Goal: Transaction & Acquisition: Purchase product/service

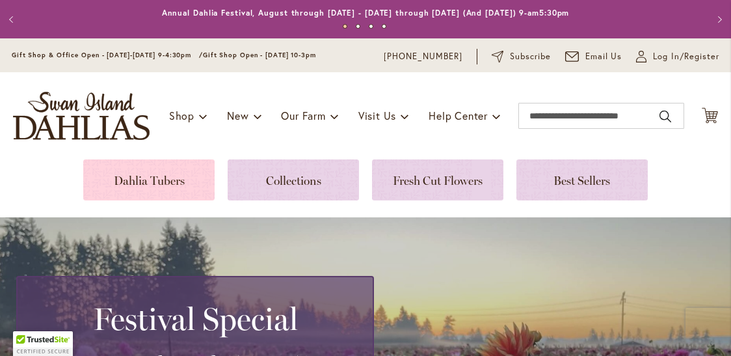
click at [147, 180] on link at bounding box center [148, 179] width 131 height 41
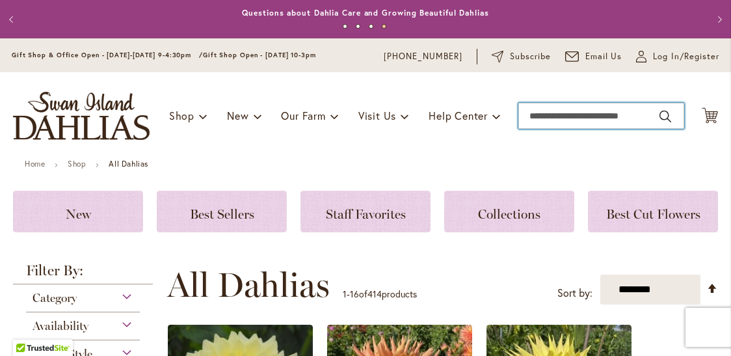
click at [546, 110] on input "Search" at bounding box center [601, 116] width 166 height 26
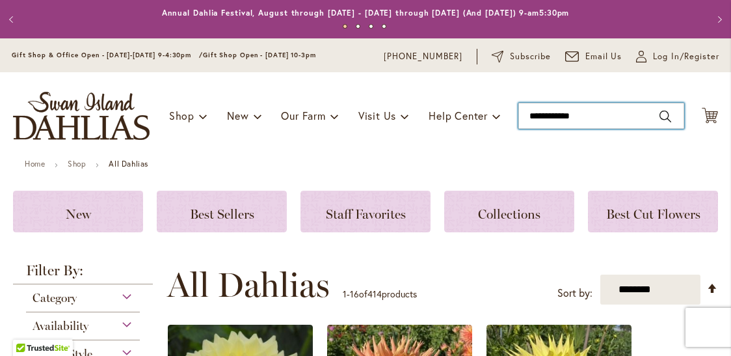
type input "**********"
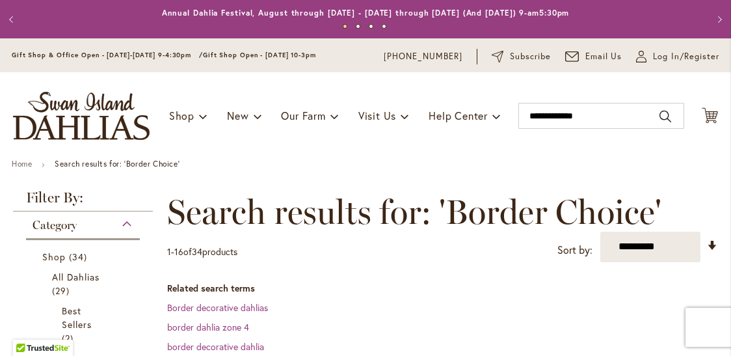
click at [451, 292] on dt "Related search terms" at bounding box center [442, 288] width 551 height 13
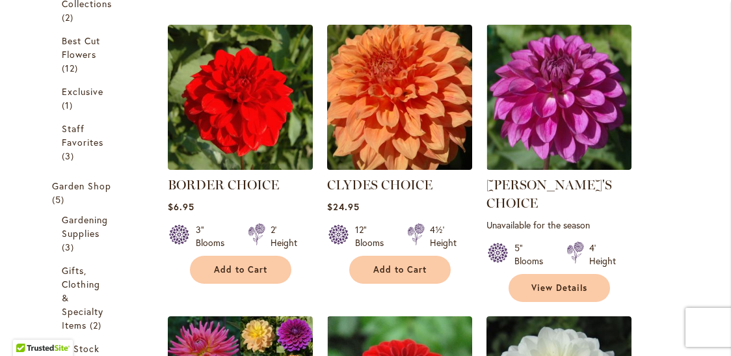
scroll to position [390, 0]
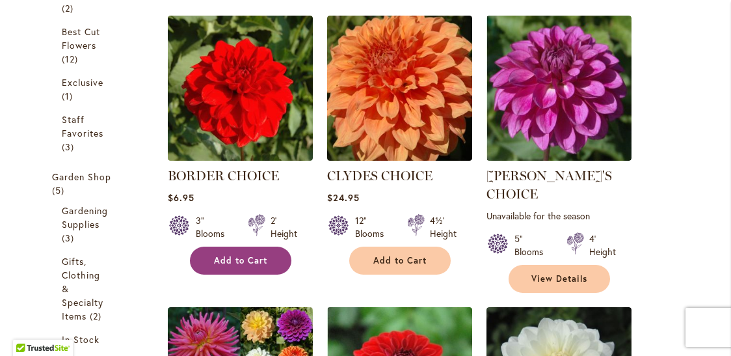
click at [235, 255] on span "Add to Cart" at bounding box center [240, 260] width 53 height 11
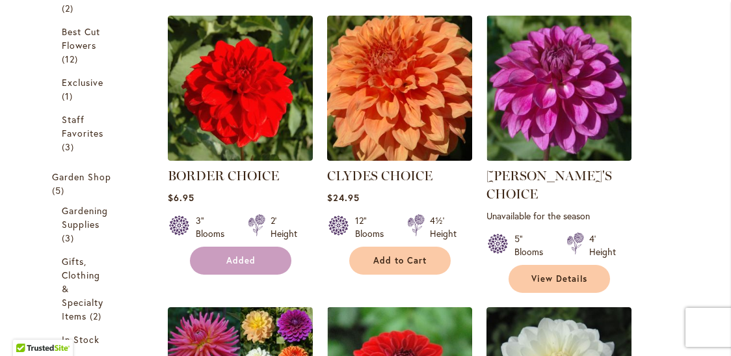
scroll to position [424, 0]
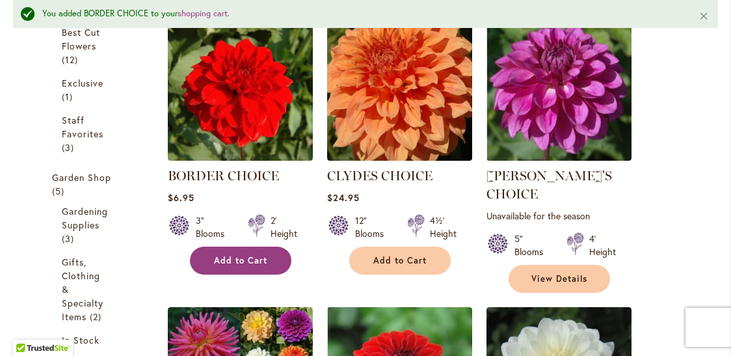
click at [235, 255] on span "Add to Cart" at bounding box center [240, 260] width 53 height 11
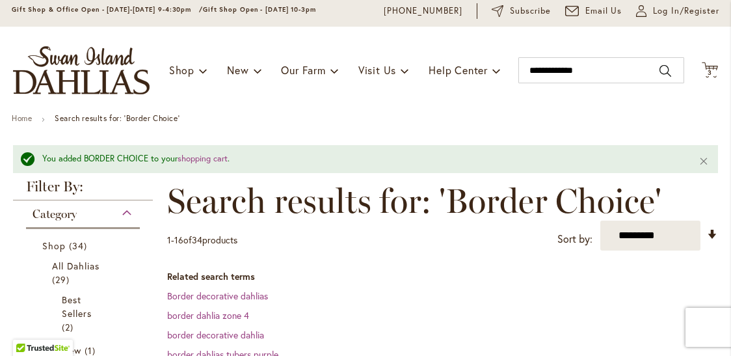
scroll to position [8, 0]
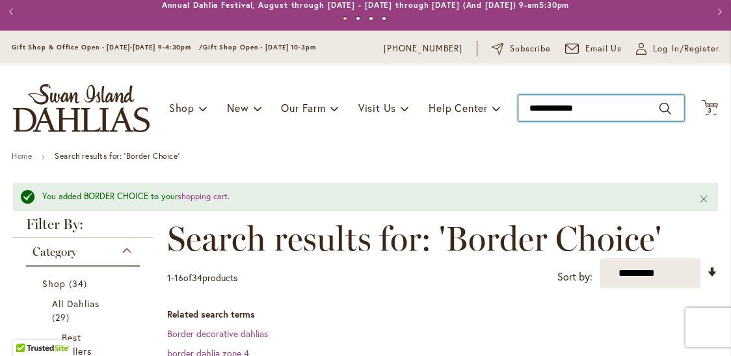
click at [607, 113] on input "**********" at bounding box center [601, 108] width 166 height 26
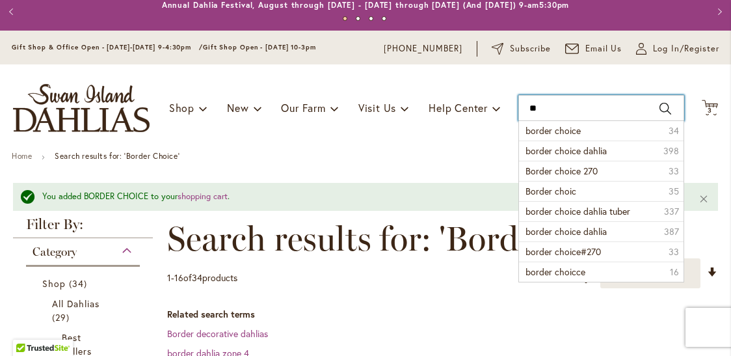
type input "*"
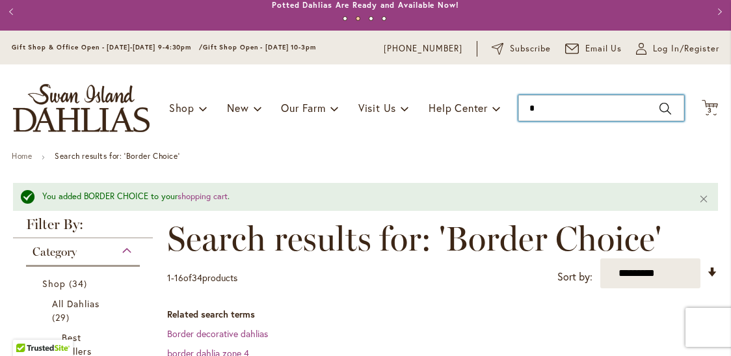
click at [607, 113] on input "*" at bounding box center [601, 108] width 166 height 26
type input "****"
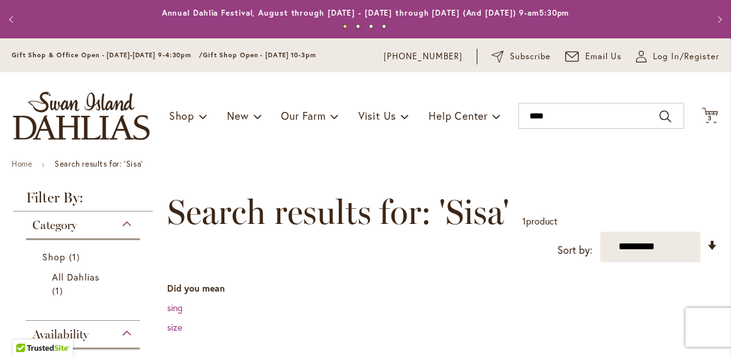
click at [389, 150] on div "Toggle Nav Shop Dahlia Tubers Collections Fresh Cut Dahlias Gardening Supplies …" at bounding box center [365, 115] width 731 height 87
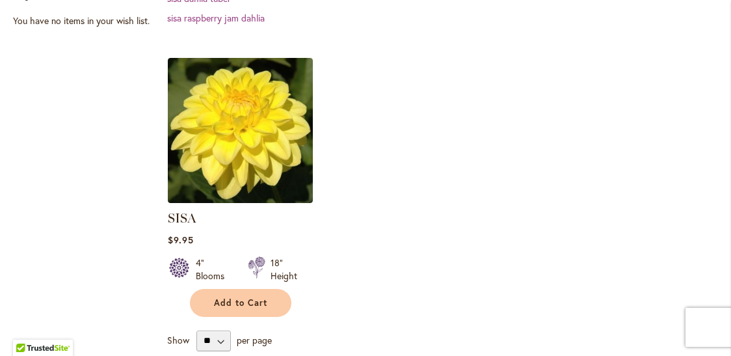
scroll to position [442, 0]
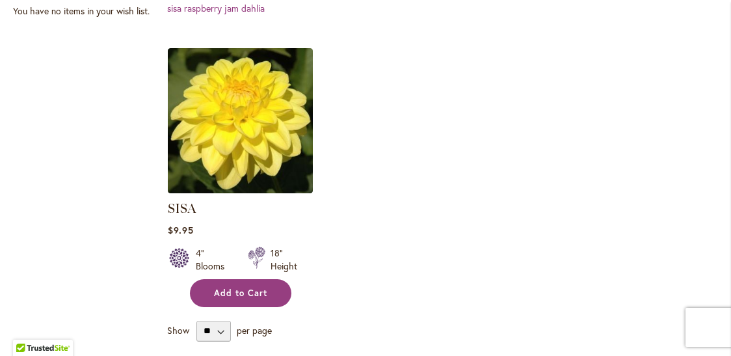
click at [228, 289] on span "Add to Cart" at bounding box center [240, 293] width 53 height 11
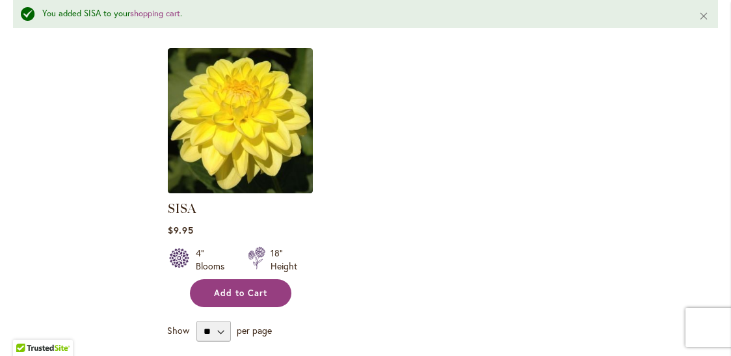
click at [228, 289] on span "Add to Cart" at bounding box center [240, 293] width 53 height 11
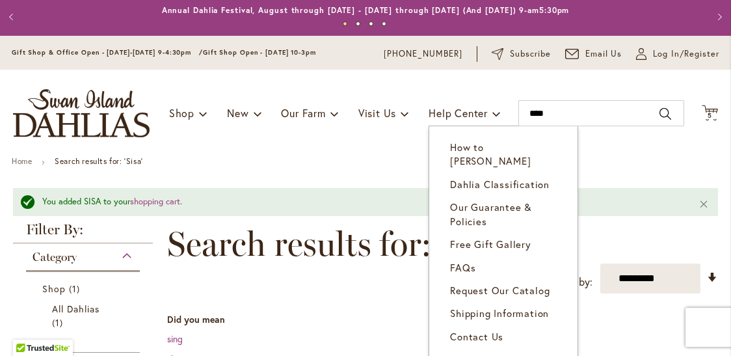
scroll to position [0, 0]
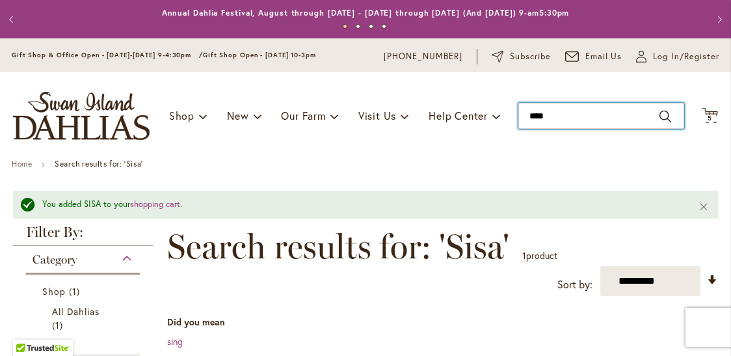
click at [561, 118] on input "****" at bounding box center [601, 116] width 166 height 26
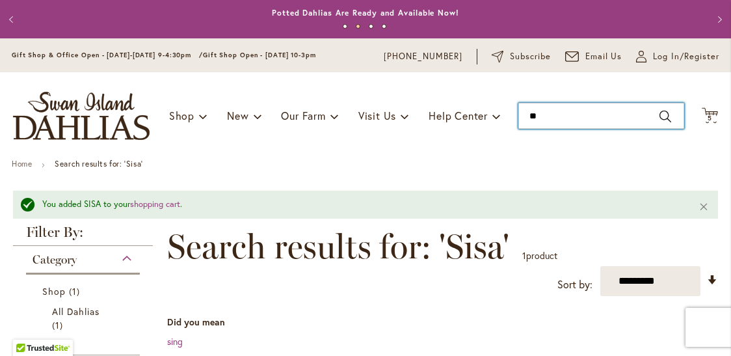
type input "*"
type input "****"
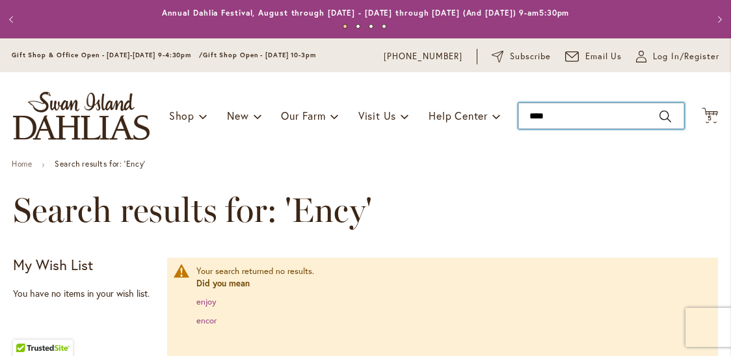
click at [552, 120] on input "****" at bounding box center [601, 116] width 166 height 26
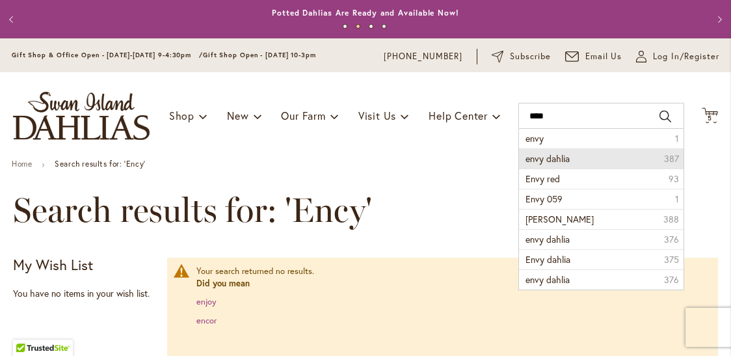
click at [571, 159] on li "envy dahlia 387" at bounding box center [601, 158] width 165 height 20
type input "**********"
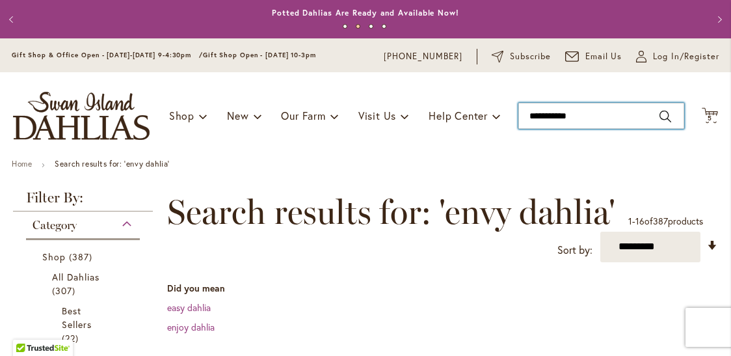
type input "**********"
click at [585, 118] on input "**********" at bounding box center [601, 116] width 166 height 26
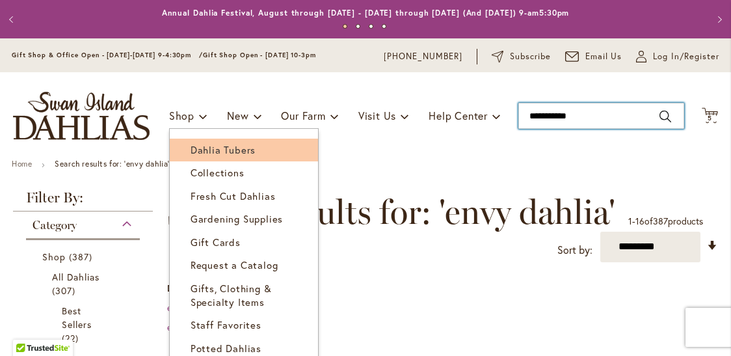
click at [202, 146] on span "Dahlia Tubers" at bounding box center [223, 149] width 65 height 13
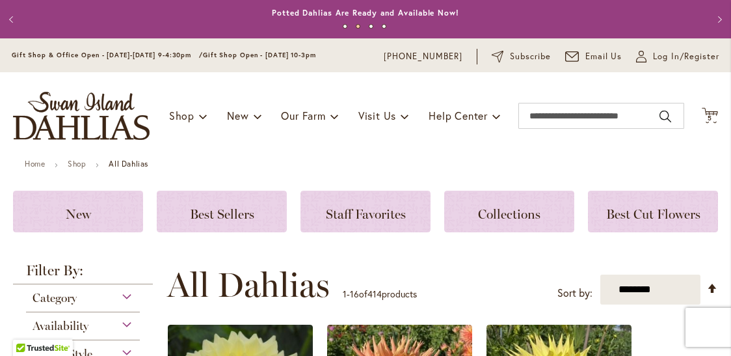
click at [123, 295] on div "Category" at bounding box center [83, 294] width 114 height 21
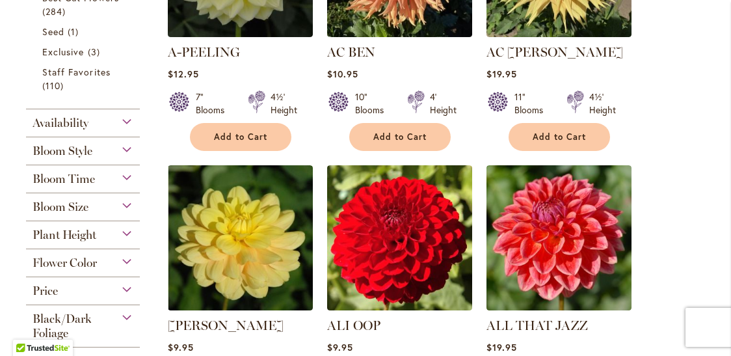
scroll to position [440, 0]
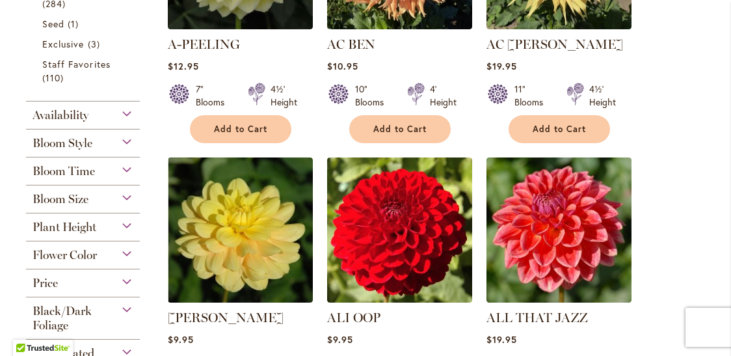
click at [124, 223] on div "Plant Height" at bounding box center [83, 223] width 114 height 21
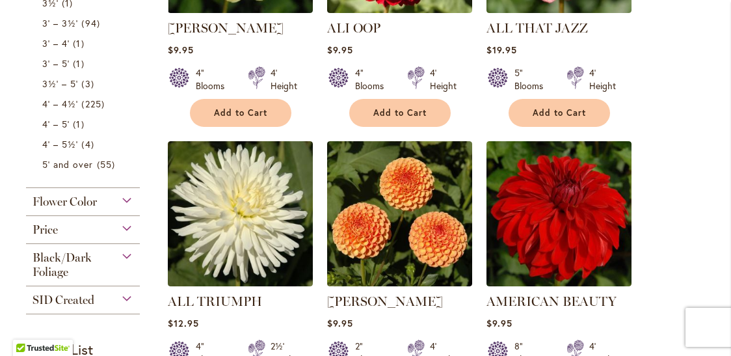
scroll to position [704, 0]
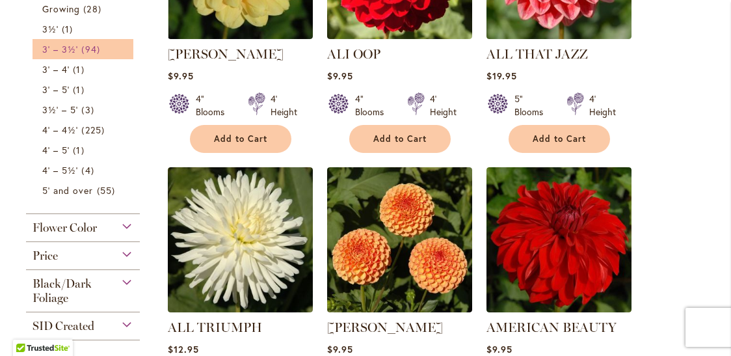
click at [86, 44] on span "94 items" at bounding box center [91, 49] width 21 height 14
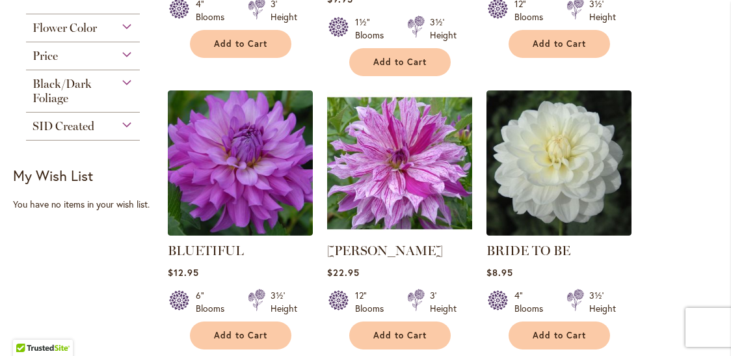
scroll to position [781, 0]
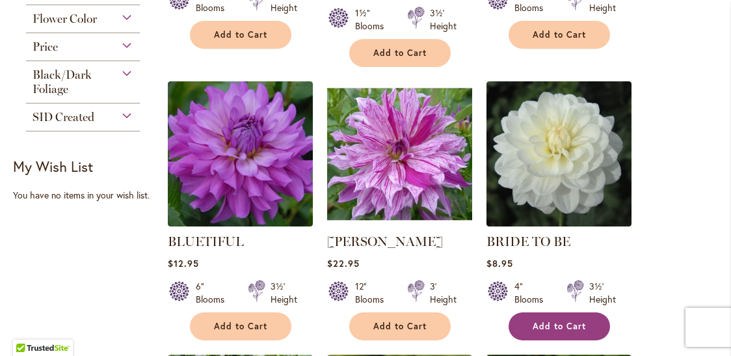
click at [566, 321] on span "Add to Cart" at bounding box center [559, 326] width 53 height 11
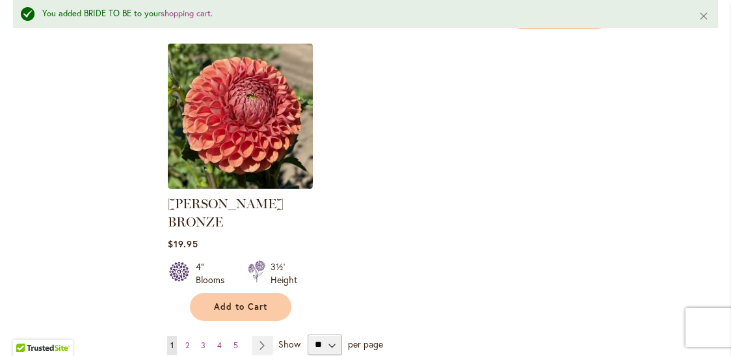
scroll to position [1699, 0]
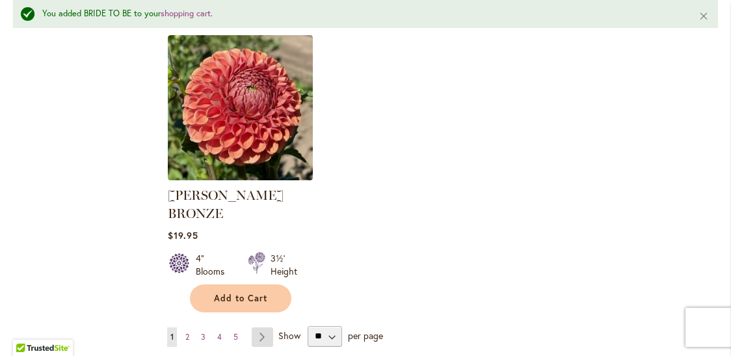
click at [262, 327] on link "Page Next" at bounding box center [262, 337] width 21 height 20
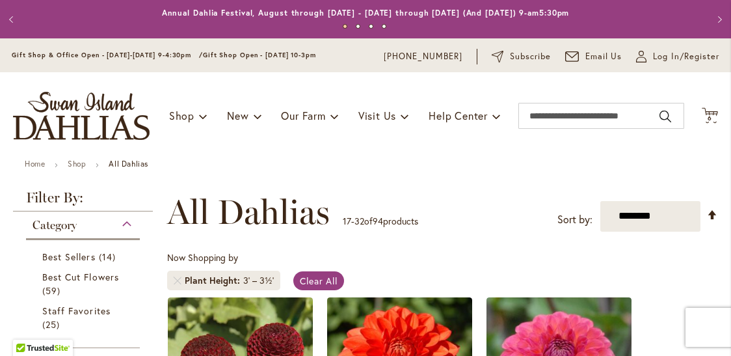
click at [476, 152] on div "Toggle Nav Shop Dahlia Tubers Collections Fresh Cut Dahlias Gardening Supplies …" at bounding box center [365, 115] width 731 height 87
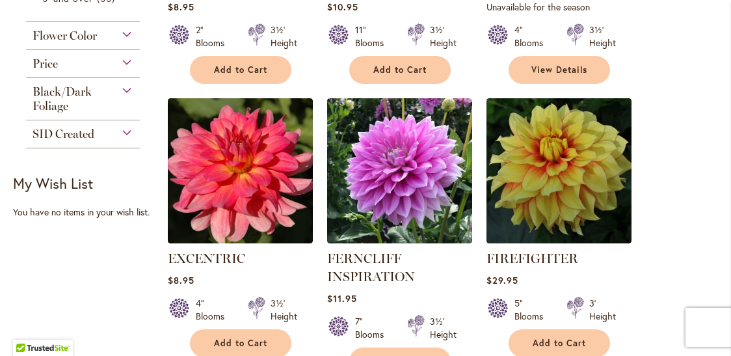
scroll to position [755, 0]
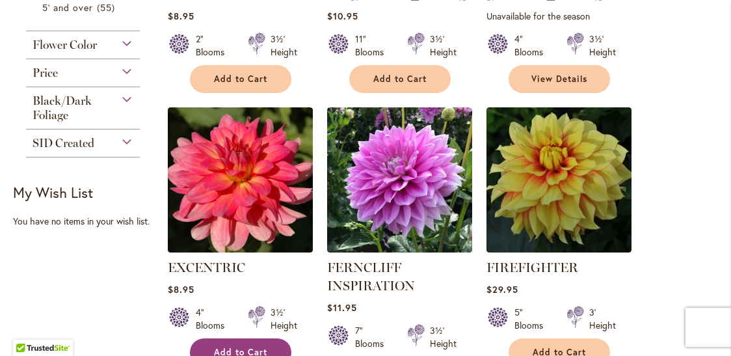
click at [227, 347] on span "Add to Cart" at bounding box center [240, 352] width 53 height 11
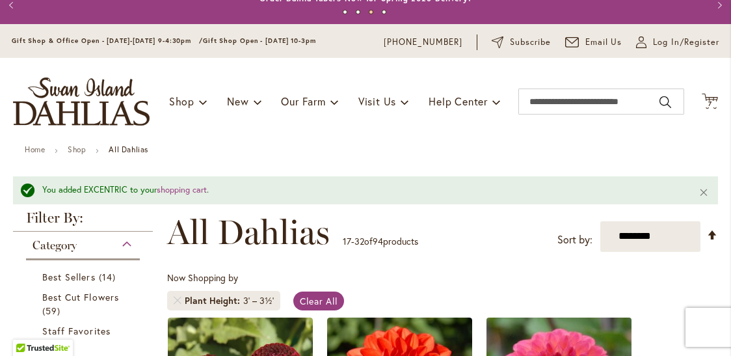
scroll to position [0, 0]
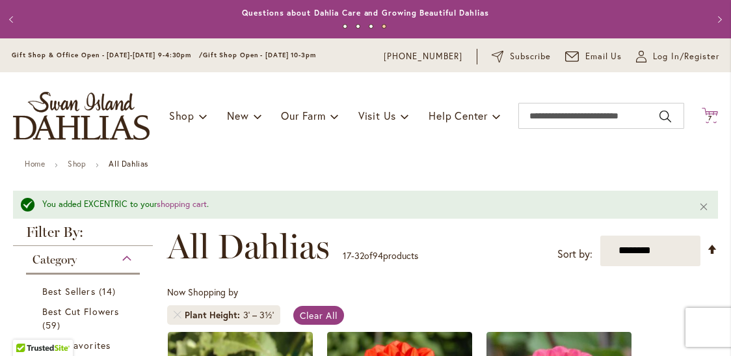
click at [710, 113] on icon at bounding box center [710, 115] width 16 height 16
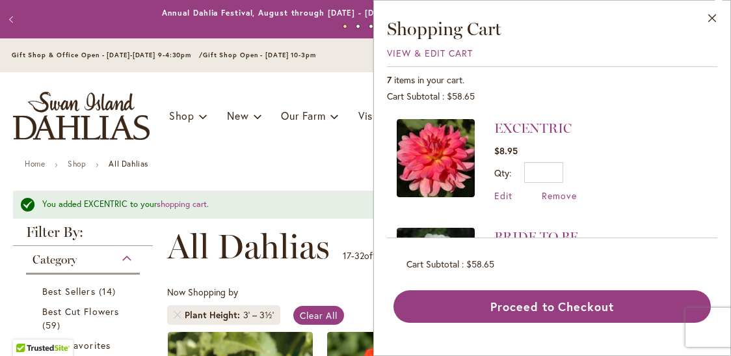
click at [662, 107] on div "7 items in your cart. Cart Subtotal $58.65 Recently added item(s) EXCENTRIC $8.…" at bounding box center [552, 194] width 330 height 256
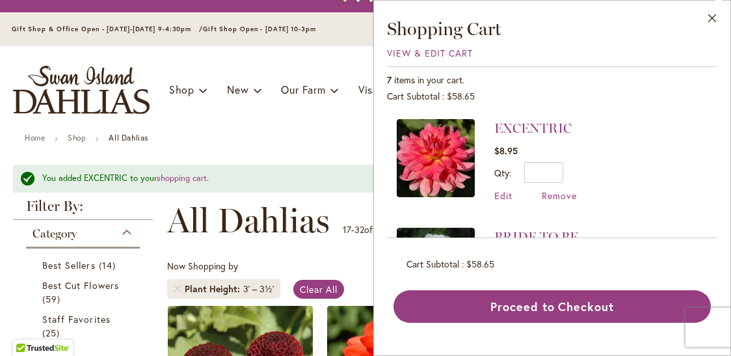
scroll to position [52, 0]
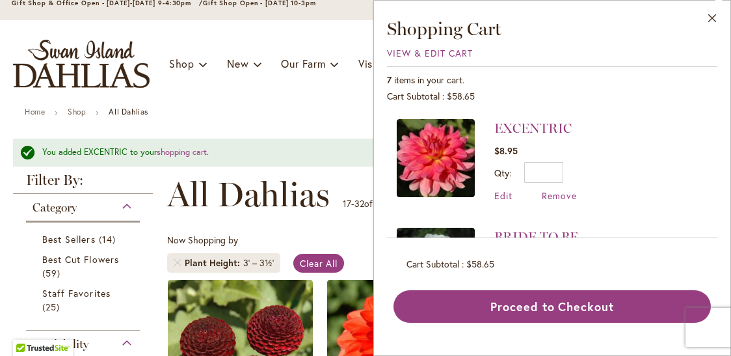
click at [629, 116] on div "EXCENTRIC $8.95 Qty * Update Edit Remove" at bounding box center [552, 173] width 330 height 129
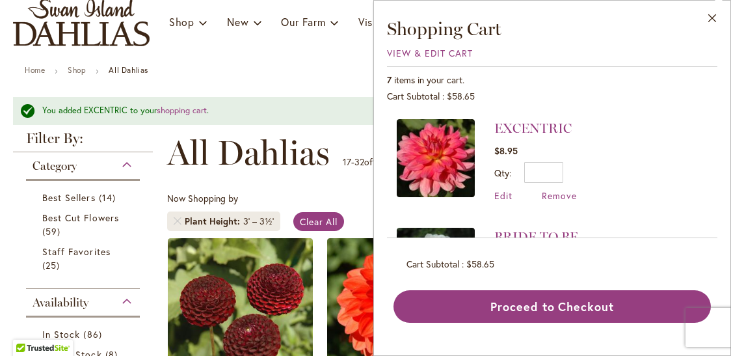
scroll to position [104, 0]
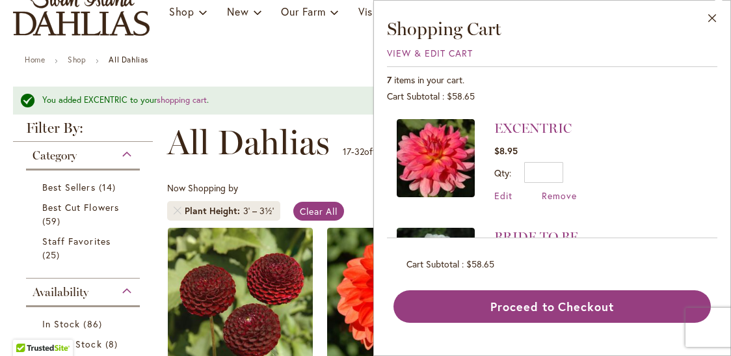
click at [560, 30] on h3 "Shopping Cart" at bounding box center [552, 28] width 330 height 23
click at [435, 53] on span "View & Edit Cart" at bounding box center [430, 53] width 86 height 12
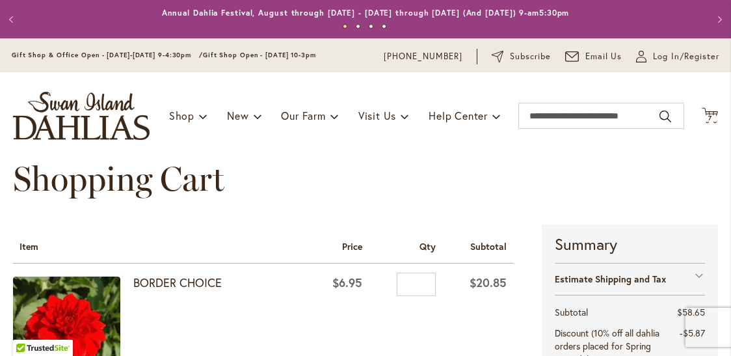
click at [315, 160] on div "Shopping Cart" at bounding box center [365, 191] width 705 height 65
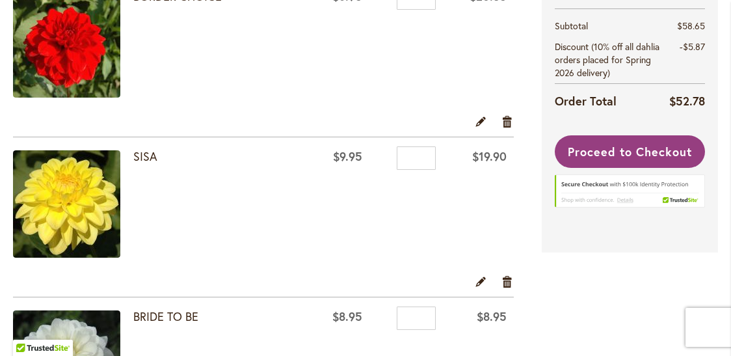
scroll to position [260, 0]
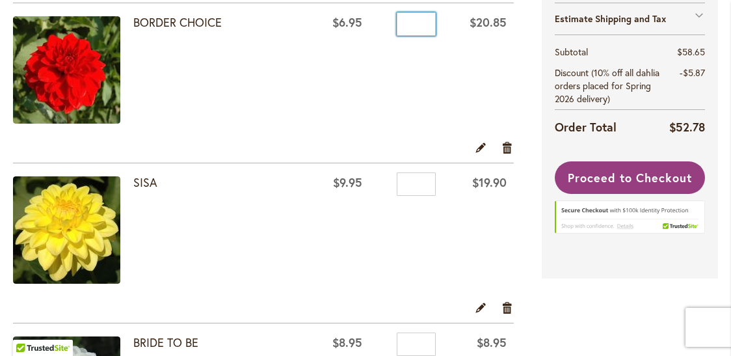
click at [421, 27] on input "*" at bounding box center [416, 23] width 39 height 23
type input "*"
click at [434, 84] on td "Qty *" at bounding box center [406, 71] width 74 height 137
click at [421, 188] on input "*" at bounding box center [416, 183] width 39 height 23
type input "*"
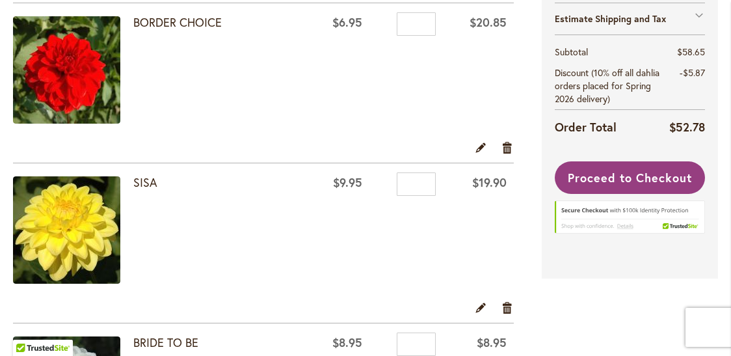
click at [423, 284] on td "Qty *" at bounding box center [406, 231] width 74 height 137
click at [395, 256] on td "Qty *" at bounding box center [406, 231] width 74 height 137
click at [480, 146] on link "Edit" at bounding box center [481, 147] width 12 height 14
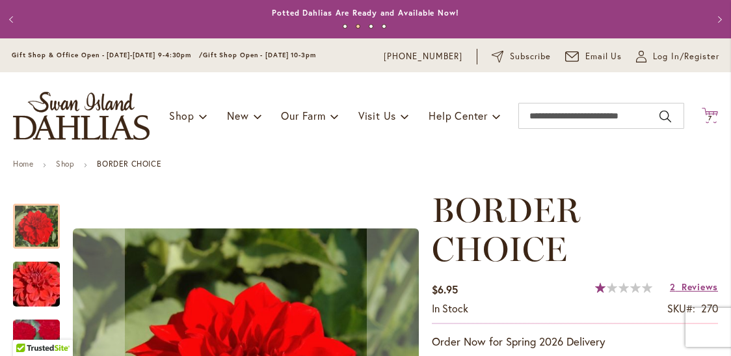
click at [709, 113] on icon "Cart .cls-1 { fill: #231f20; }" at bounding box center [710, 115] width 16 height 16
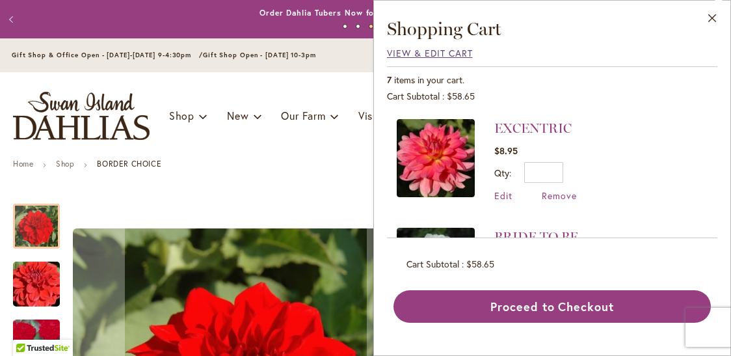
click at [398, 53] on span "View & Edit Cart" at bounding box center [430, 53] width 86 height 12
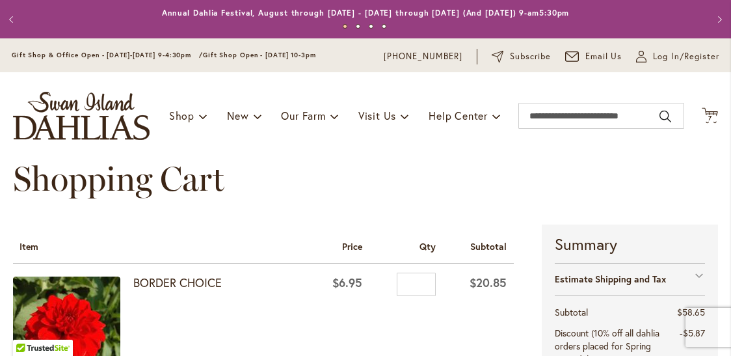
click at [277, 310] on div "BORDER CHOICE" at bounding box center [218, 331] width 170 height 111
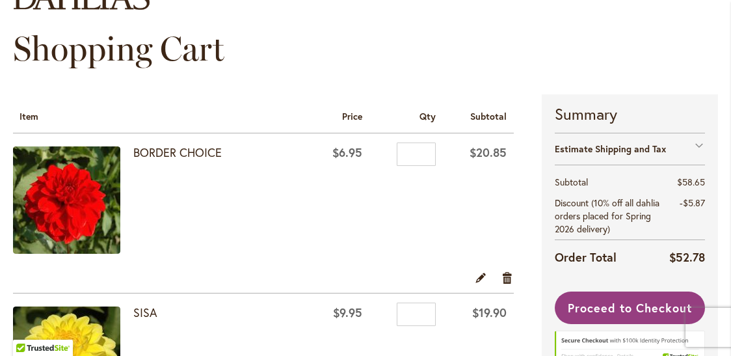
scroll to position [156, 0]
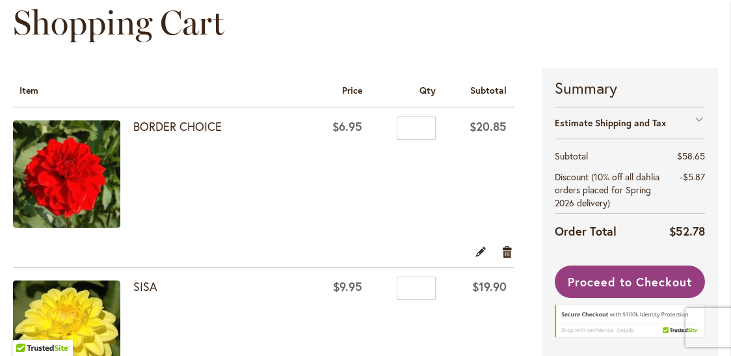
click at [481, 250] on link "Edit" at bounding box center [481, 251] width 12 height 14
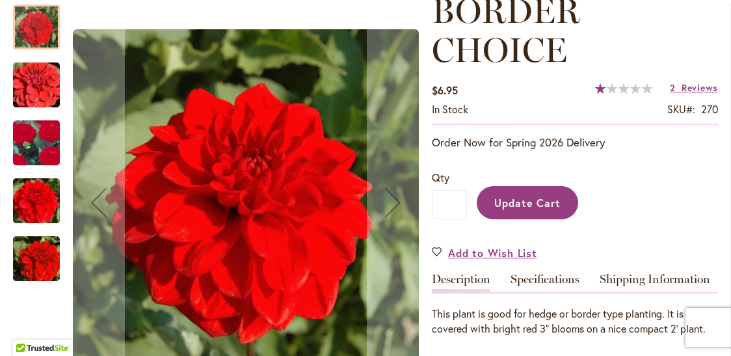
scroll to position [208, 0]
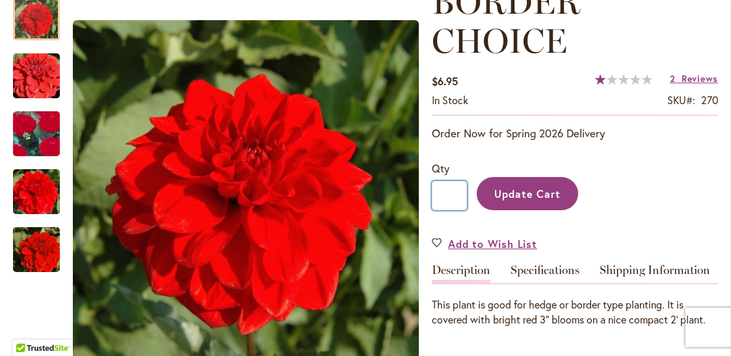
click at [459, 195] on input "*" at bounding box center [449, 195] width 35 height 29
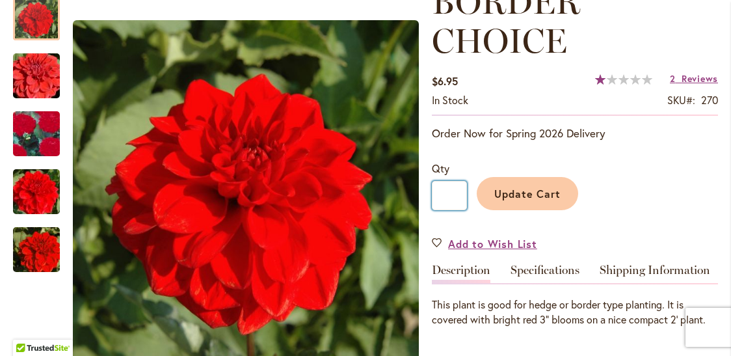
type input "*"
click at [506, 190] on span "Update Cart" at bounding box center [527, 194] width 67 height 14
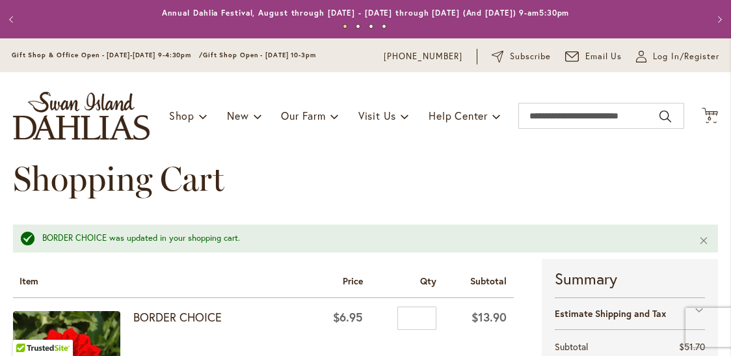
click at [298, 271] on th "Item" at bounding box center [161, 278] width 296 height 39
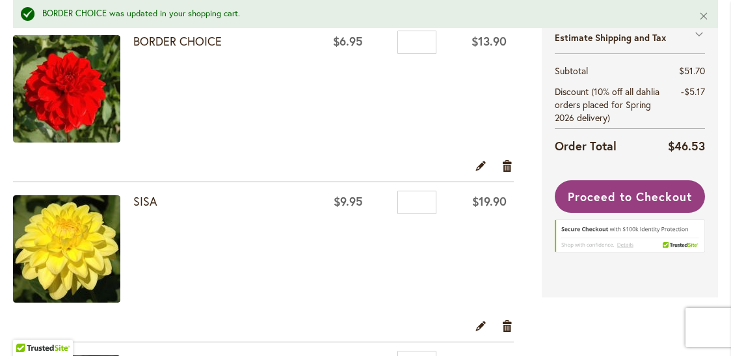
scroll to position [286, 0]
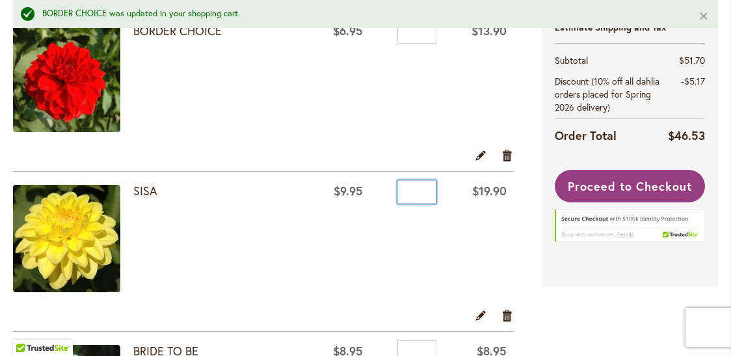
click at [421, 196] on input "*" at bounding box center [416, 191] width 39 height 23
click at [481, 314] on link "Edit" at bounding box center [481, 315] width 12 height 14
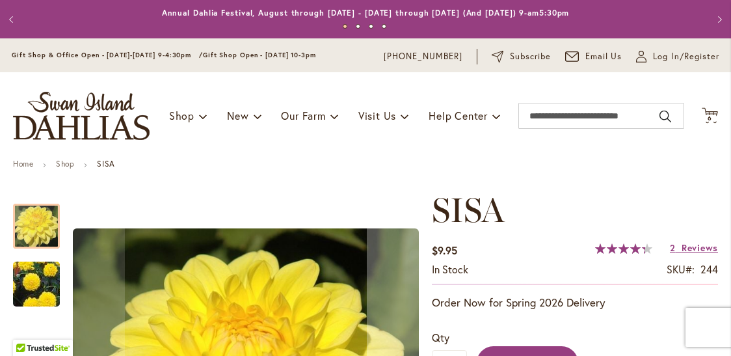
click at [250, 157] on div "Toggle Nav Shop Dahlia Tubers Collections Fresh Cut Dahlias Gardening Supplies …" at bounding box center [365, 115] width 731 height 87
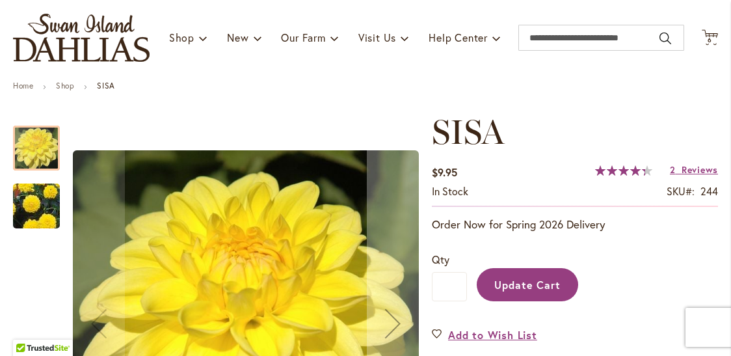
scroll to position [104, 0]
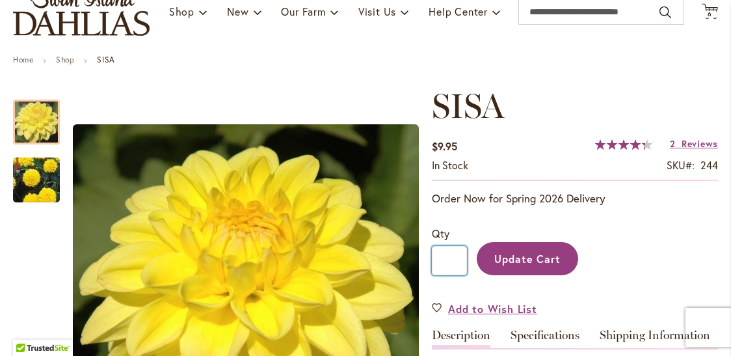
click at [454, 256] on input "*" at bounding box center [449, 260] width 35 height 29
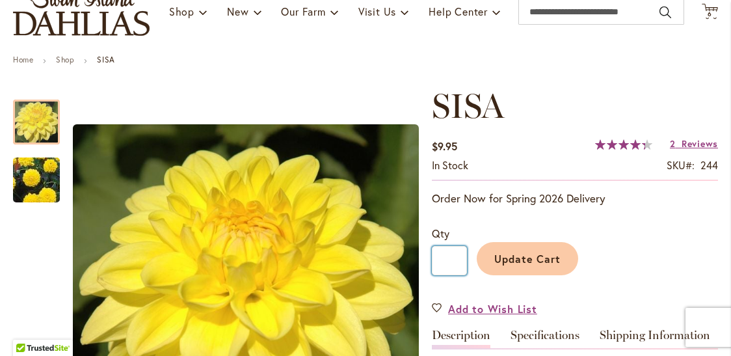
type input "*"
click at [513, 254] on span "Update Cart" at bounding box center [527, 259] width 67 height 14
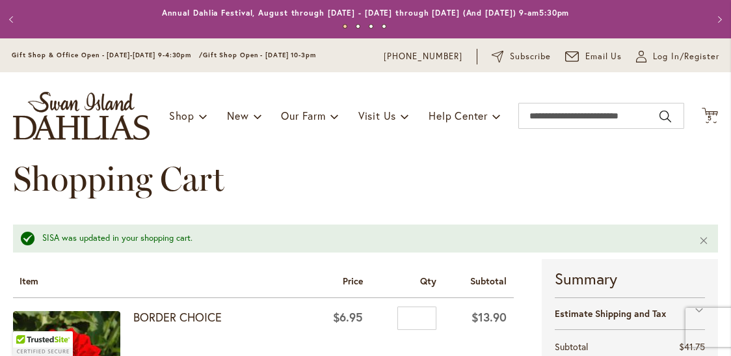
click at [293, 273] on th "Item" at bounding box center [161, 278] width 296 height 39
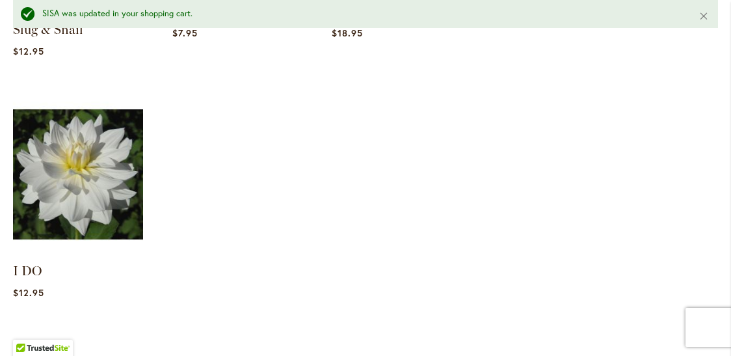
scroll to position [1405, 0]
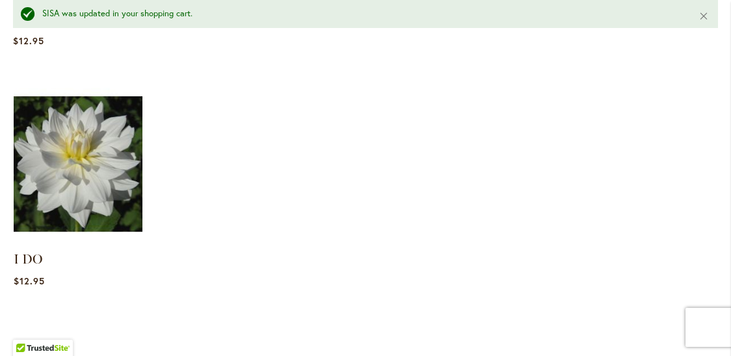
click at [87, 139] on img at bounding box center [77, 163] width 135 height 169
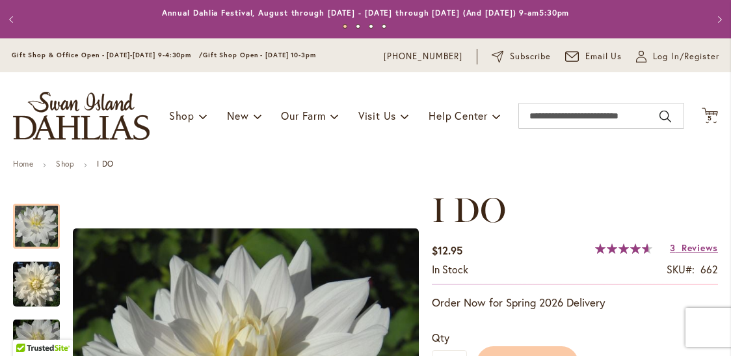
click at [235, 155] on div "Toggle Nav Shop Dahlia Tubers Collections Fresh Cut Dahlias Gardening Supplies …" at bounding box center [365, 115] width 731 height 87
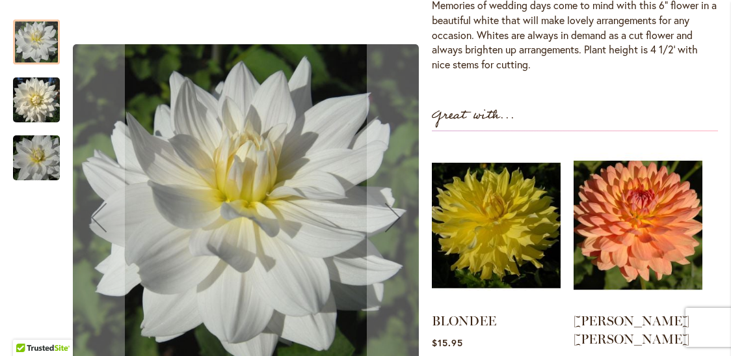
scroll to position [494, 0]
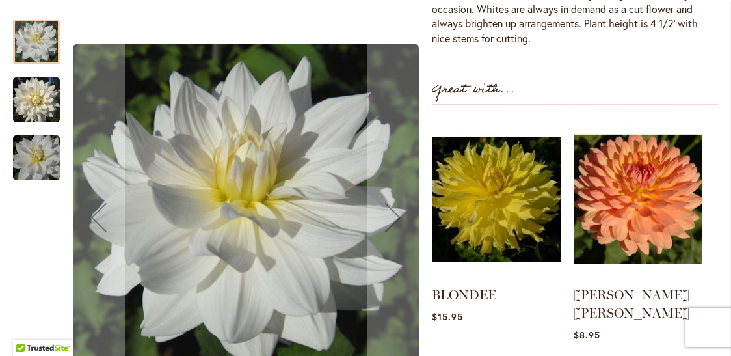
click at [37, 23] on div at bounding box center [36, 42] width 47 height 45
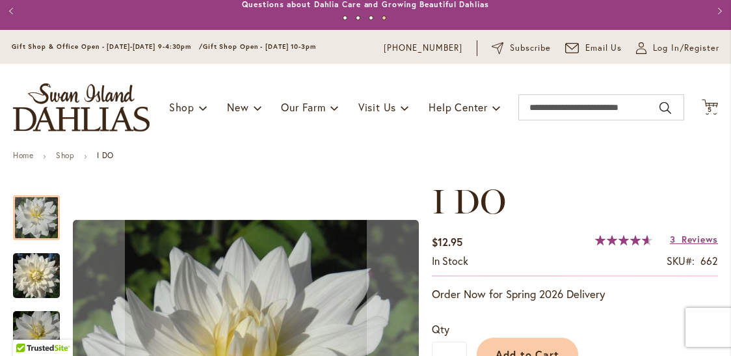
scroll to position [0, 0]
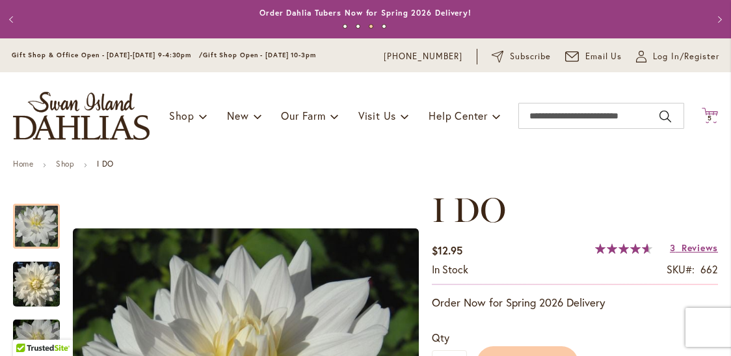
click at [709, 107] on icon "Cart .cls-1 { fill: #231f20; }" at bounding box center [710, 115] width 16 height 16
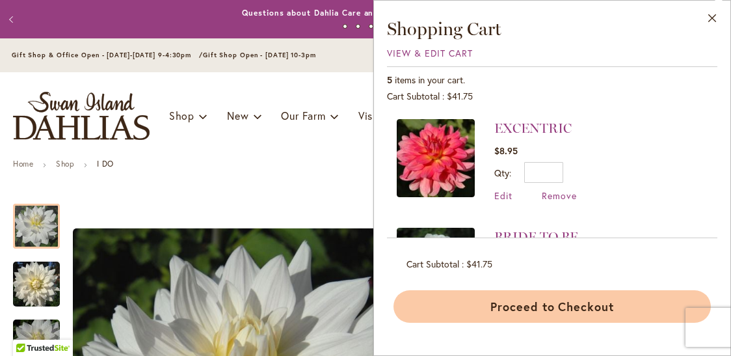
click at [576, 312] on button "Proceed to Checkout" at bounding box center [552, 306] width 317 height 33
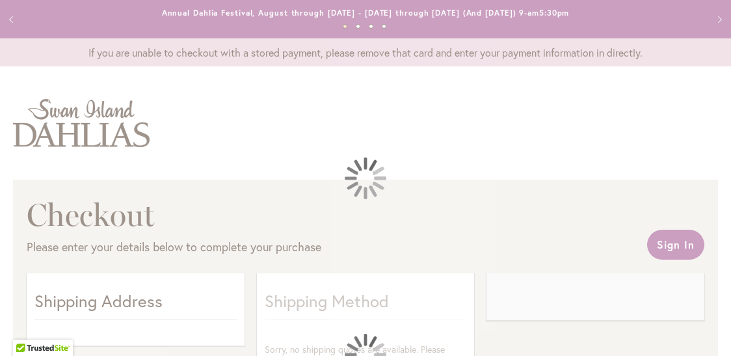
select select "**"
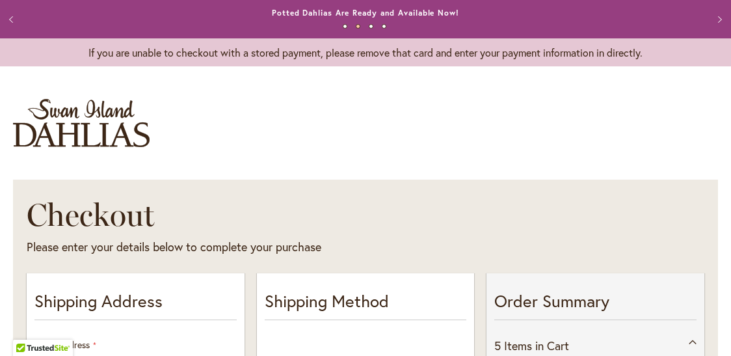
click at [451, 202] on h1 "Checkout" at bounding box center [268, 214] width 483 height 39
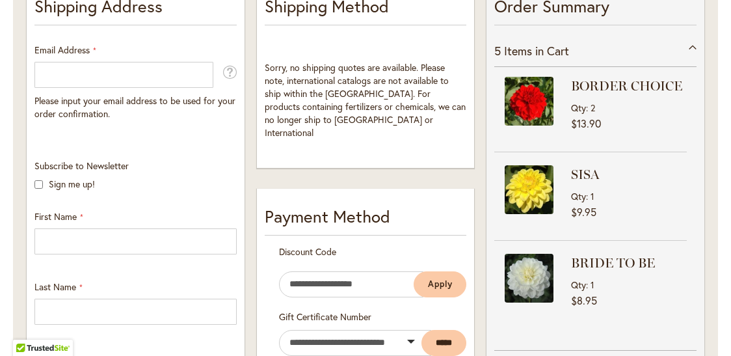
scroll to position [286, 0]
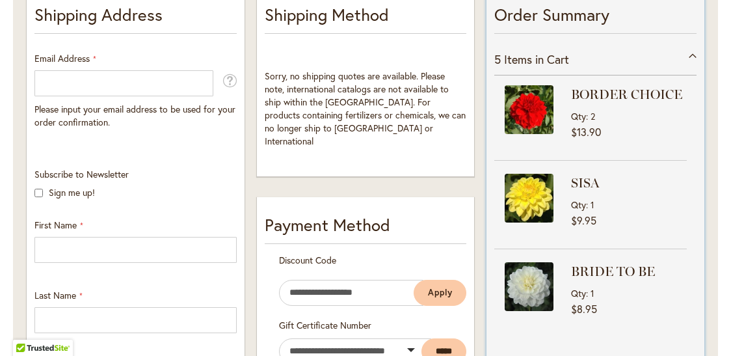
click at [691, 58] on div "5 Items in Cart" at bounding box center [595, 60] width 202 height 32
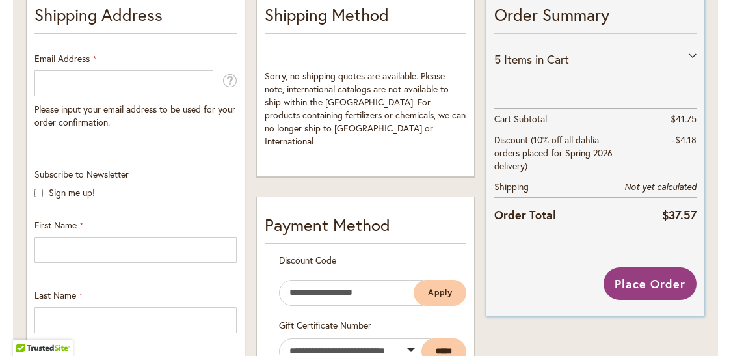
click at [694, 54] on div "5 Items in Cart" at bounding box center [595, 60] width 202 height 32
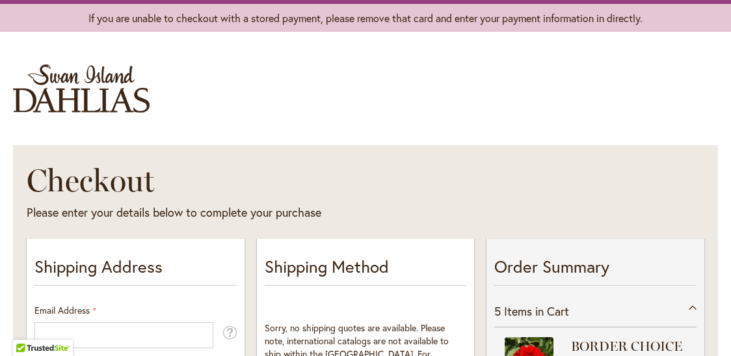
scroll to position [0, 0]
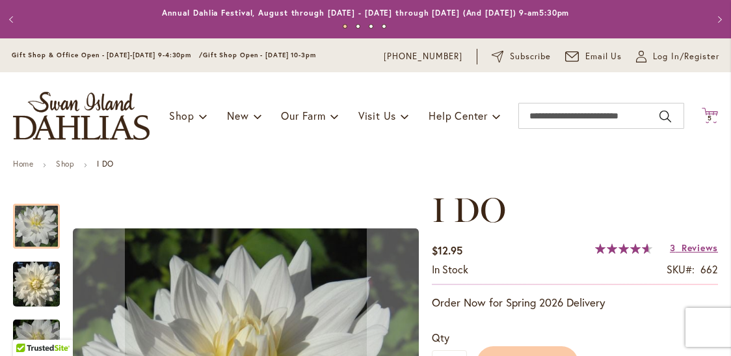
click at [708, 111] on icon "Cart .cls-1 { fill: #231f20; }" at bounding box center [710, 115] width 16 height 16
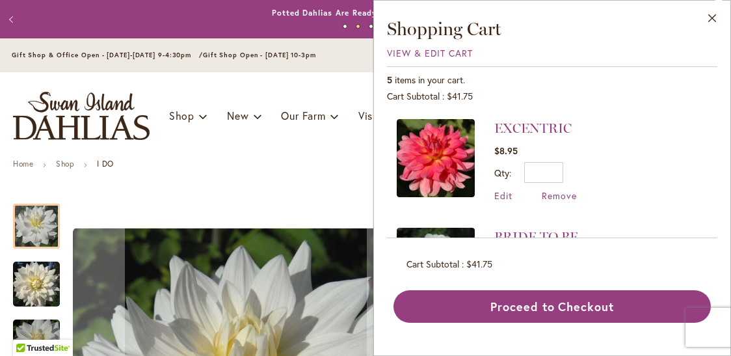
click at [697, 114] on div "EXCENTRIC $8.95 Qty * Update Edit Remove" at bounding box center [552, 173] width 330 height 129
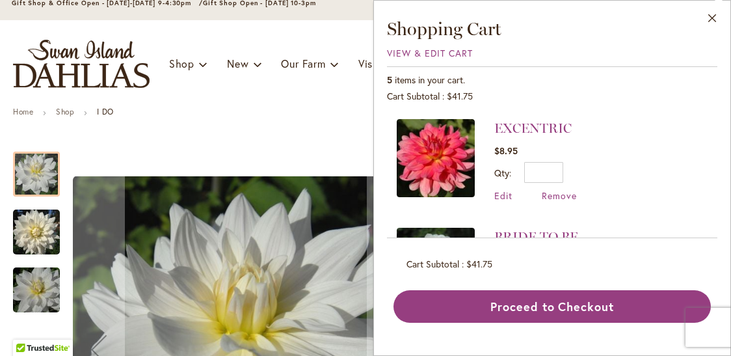
scroll to position [78, 0]
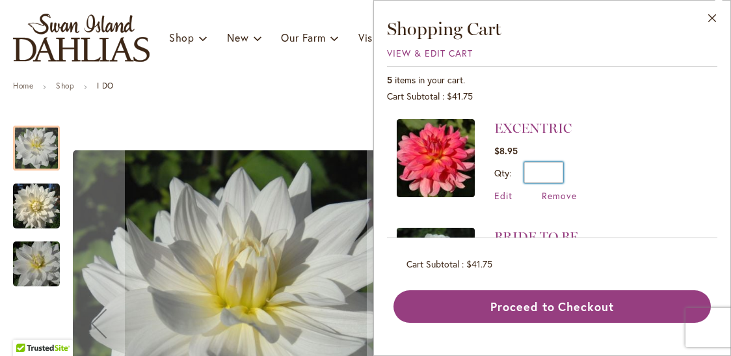
click at [675, 158] on li "EXCENTRIC $8.95 Qty * Update Edit Remove" at bounding box center [552, 167] width 311 height 96
type input "*"
click at [437, 54] on span "View & Edit Cart" at bounding box center [430, 53] width 86 height 12
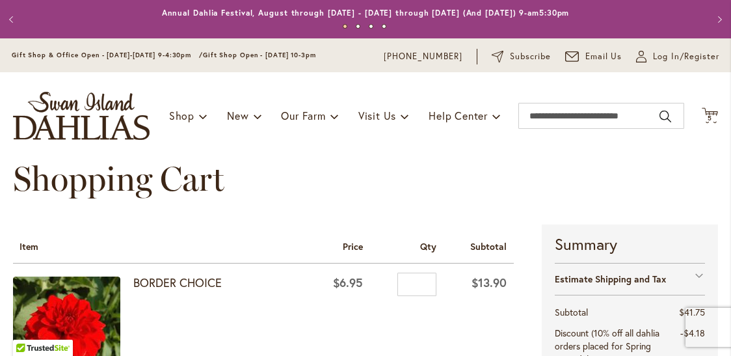
click at [485, 200] on div "Shopping Cart" at bounding box center [365, 191] width 705 height 65
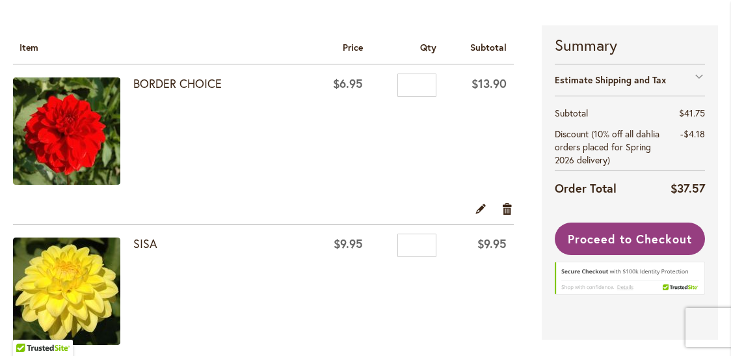
scroll to position [208, 0]
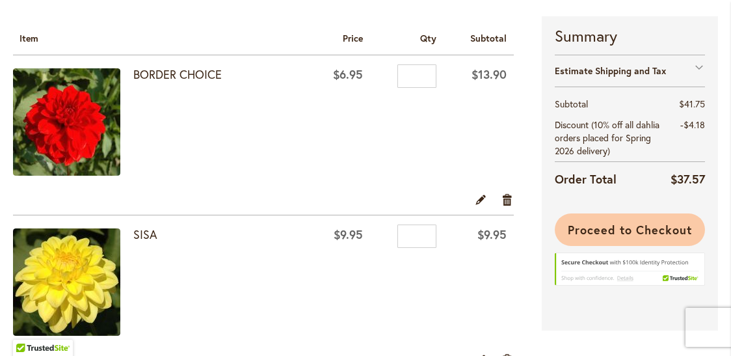
click at [586, 224] on span "Proceed to Checkout" at bounding box center [630, 230] width 124 height 16
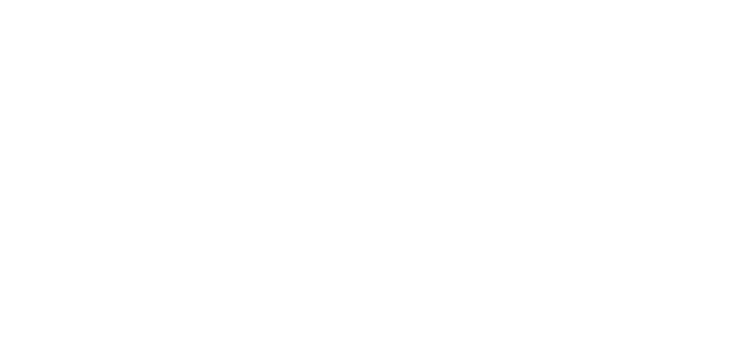
select select "**"
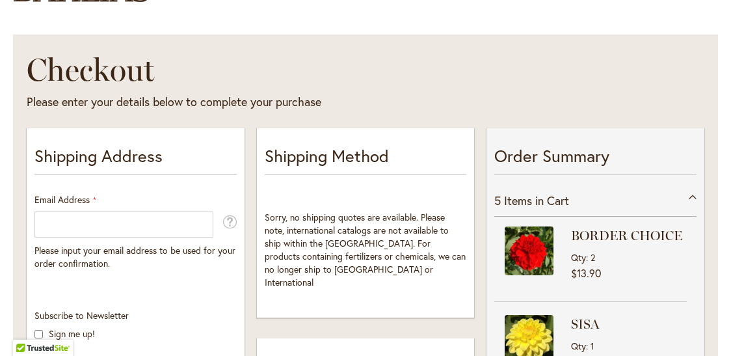
scroll to position [156, 0]
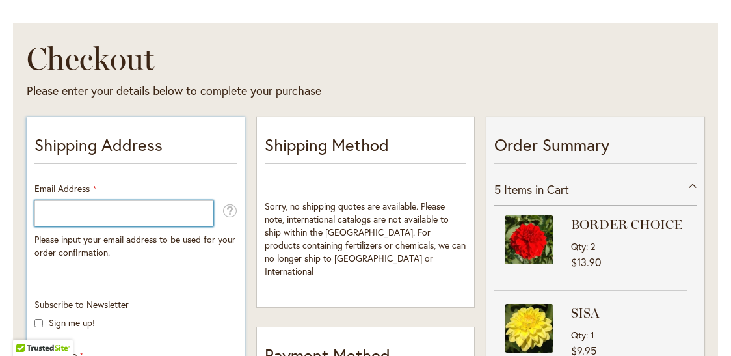
click at [140, 208] on input "Email Address" at bounding box center [123, 213] width 179 height 26
type input "**********"
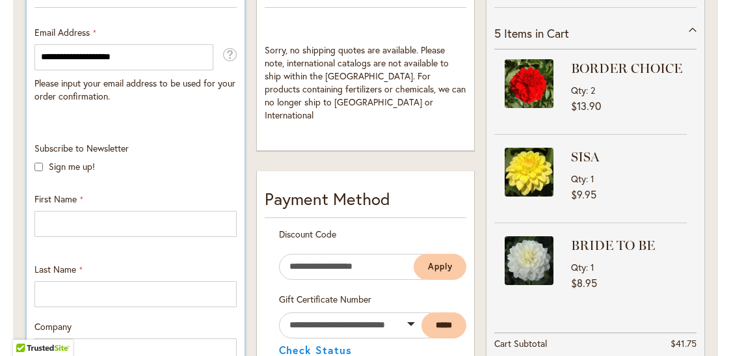
scroll to position [338, 0]
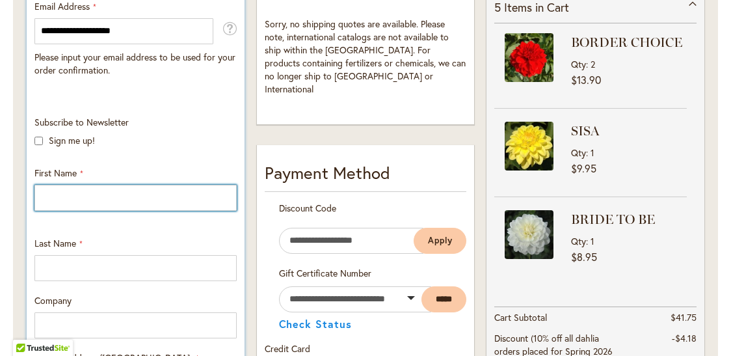
click at [78, 200] on input "First Name" at bounding box center [135, 198] width 202 height 26
type input "*****"
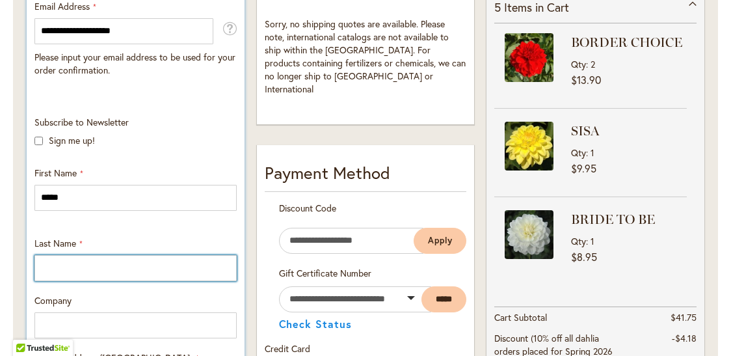
click at [58, 265] on input "Last Name" at bounding box center [135, 268] width 202 height 26
type input "*****"
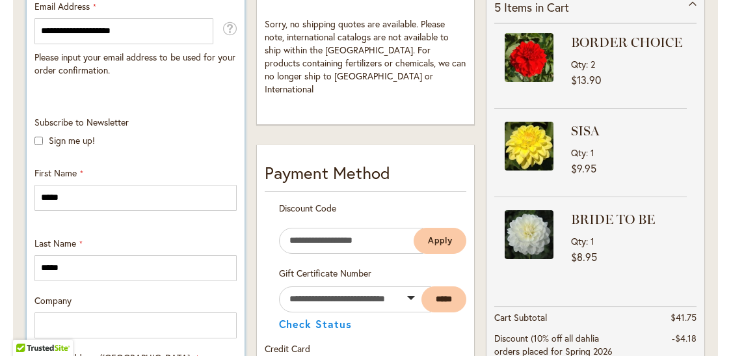
click at [120, 297] on div "Company" at bounding box center [135, 316] width 211 height 44
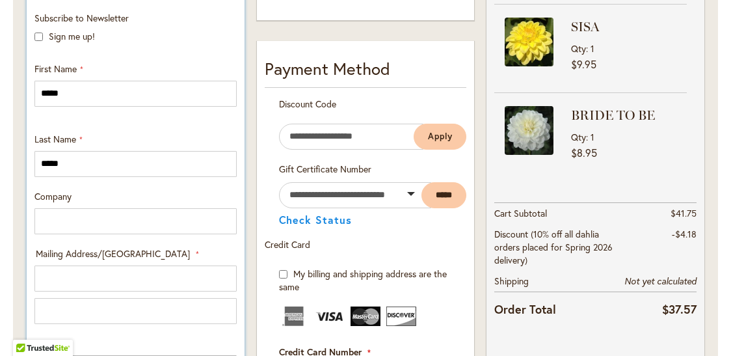
scroll to position [468, 0]
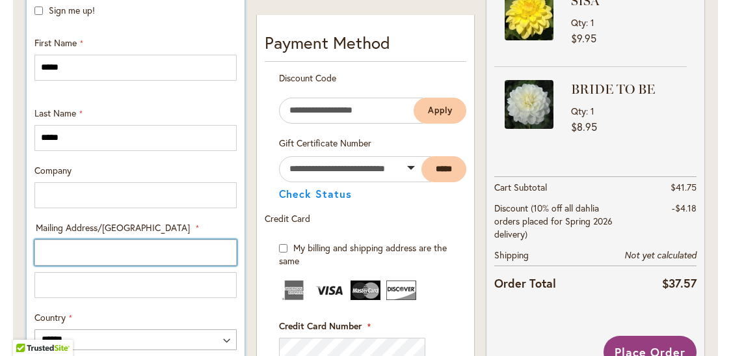
click at [83, 251] on input "Mailing Address/PO BOX: Line 1" at bounding box center [135, 252] width 202 height 26
type input "**********"
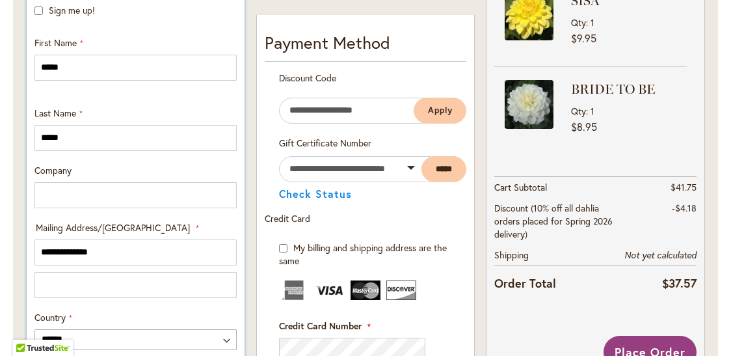
click at [133, 312] on div "**********" at bounding box center [135, 330] width 211 height 39
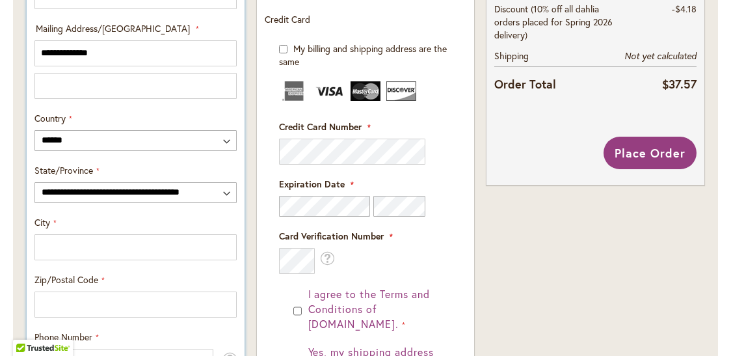
scroll to position [677, 0]
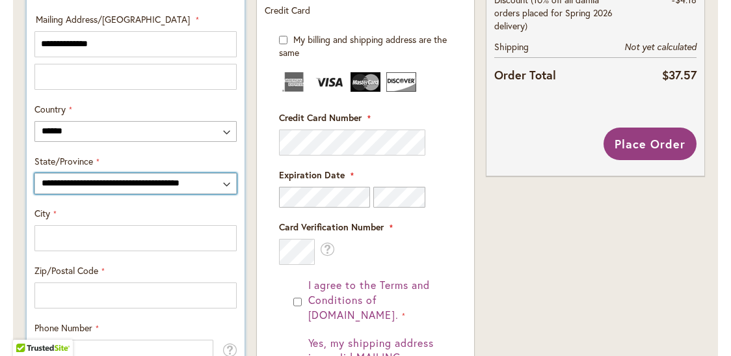
click at [229, 181] on select "**********" at bounding box center [135, 183] width 202 height 21
click at [34, 173] on select "**********" at bounding box center [135, 183] width 202 height 21
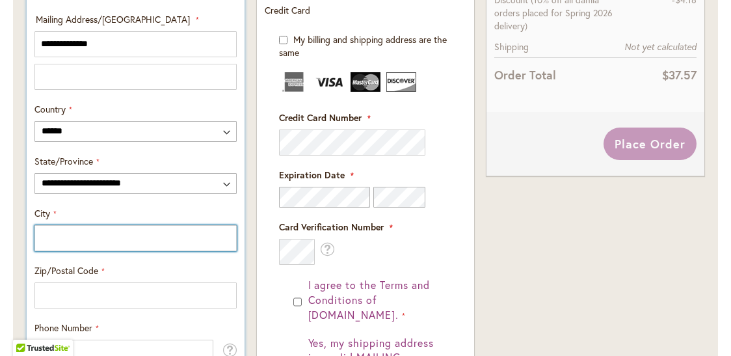
drag, startPoint x: 152, startPoint y: 249, endPoint x: 223, endPoint y: 182, distance: 97.6
click at [224, 182] on div "**********" at bounding box center [135, 72] width 211 height 588
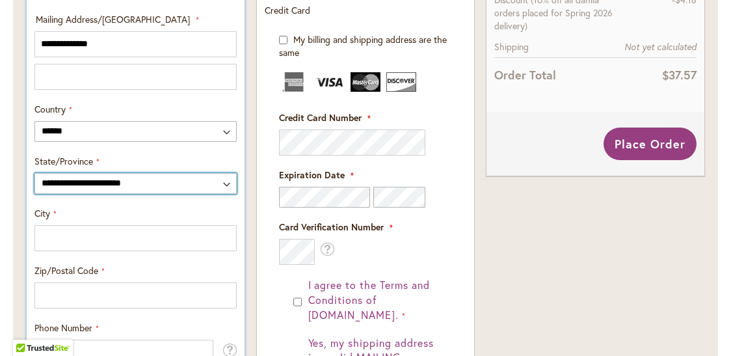
click at [223, 182] on select "**********" at bounding box center [135, 183] width 202 height 21
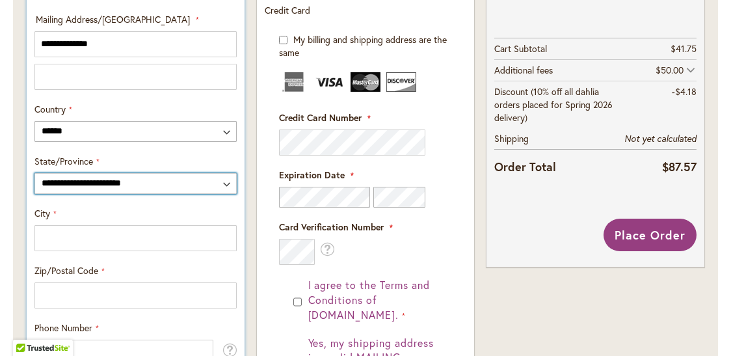
select select "**"
click at [34, 173] on select "**********" at bounding box center [135, 183] width 202 height 21
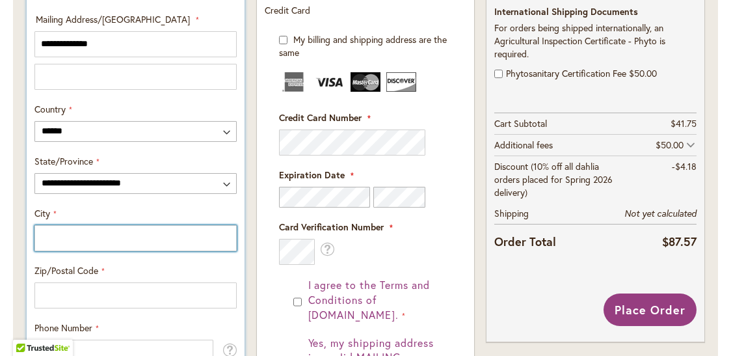
click at [88, 238] on input "City" at bounding box center [135, 238] width 202 height 26
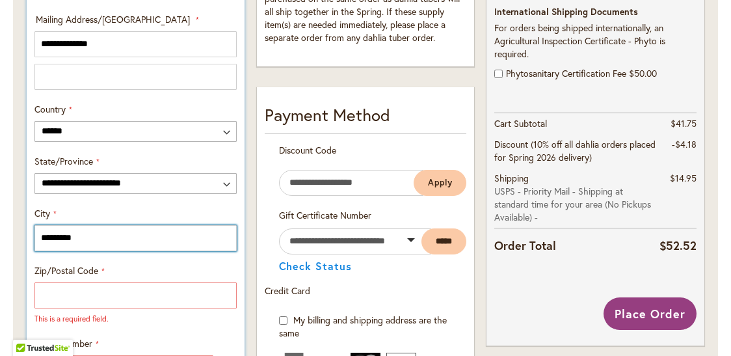
type input "*********"
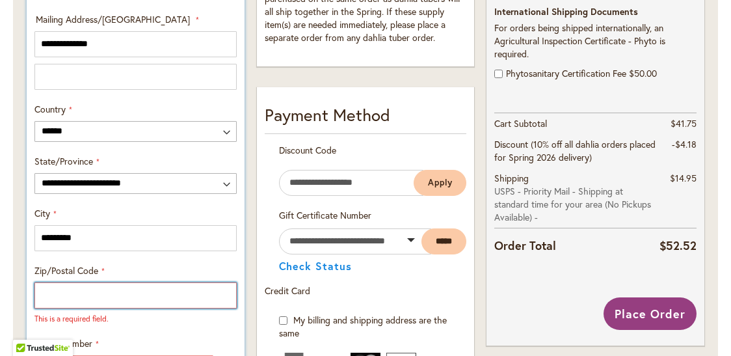
click at [78, 302] on input "Zip/Postal Code" at bounding box center [135, 295] width 202 height 26
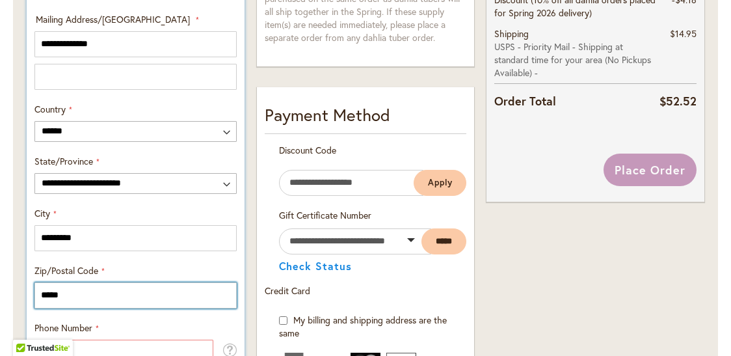
type input "*****"
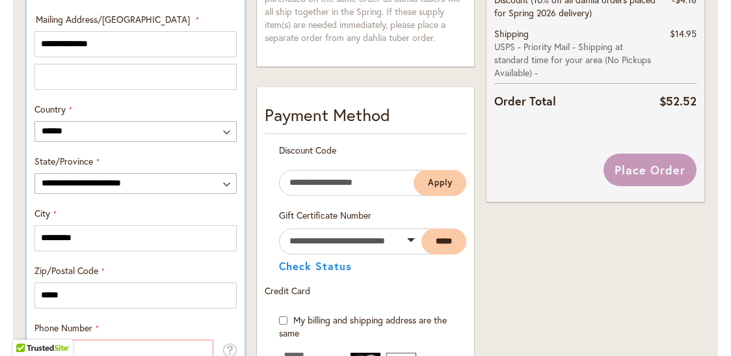
click at [109, 329] on div "Phone Number This is a required field." at bounding box center [135, 351] width 211 height 60
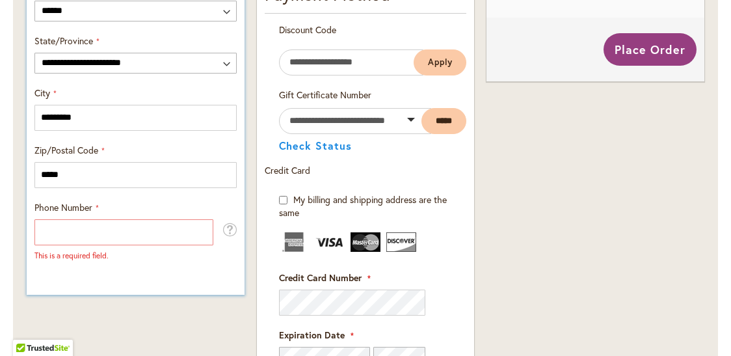
scroll to position [807, 0]
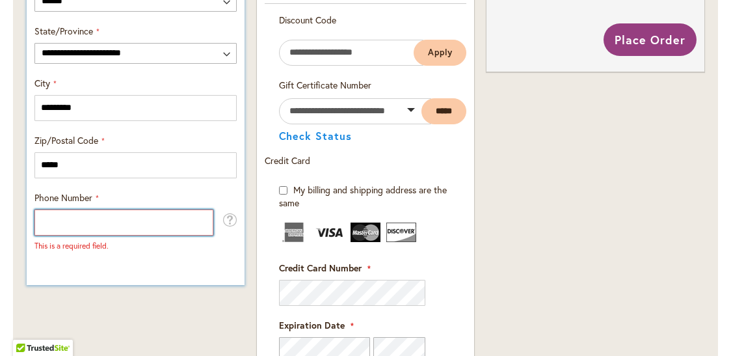
click at [79, 223] on input "Phone Number" at bounding box center [123, 222] width 179 height 26
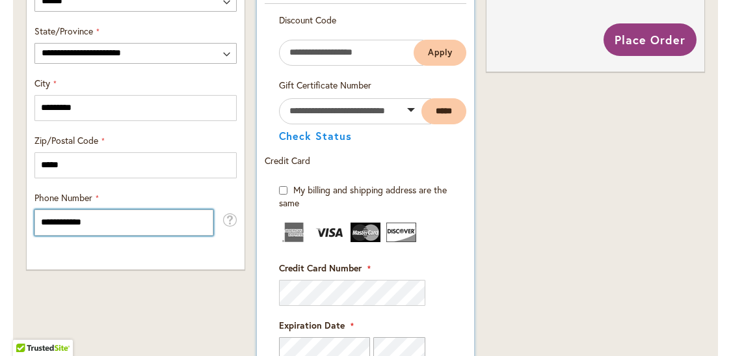
type input "**********"
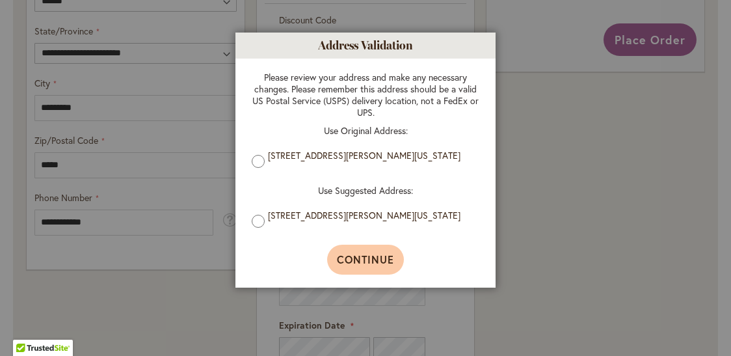
click at [355, 258] on span "Continue" at bounding box center [366, 259] width 58 height 14
type input "**********"
type input "*********"
type input "**********"
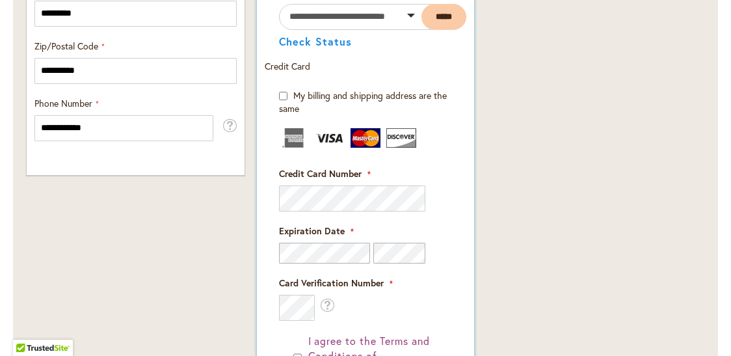
scroll to position [911, 0]
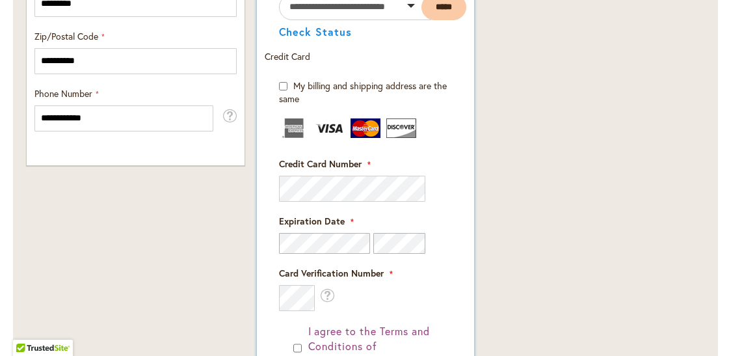
click at [382, 301] on div "Card Verification Number What is this?" at bounding box center [366, 289] width 174 height 44
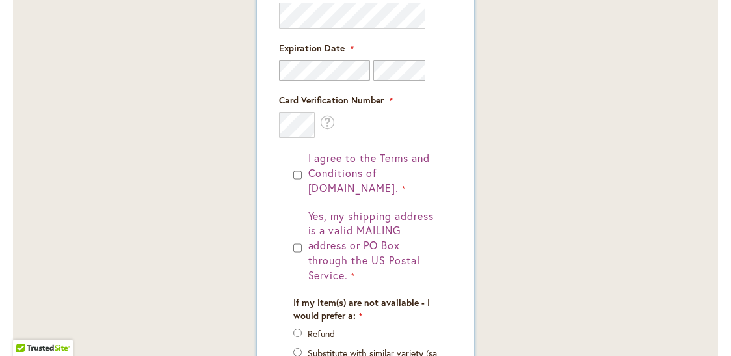
scroll to position [1093, 0]
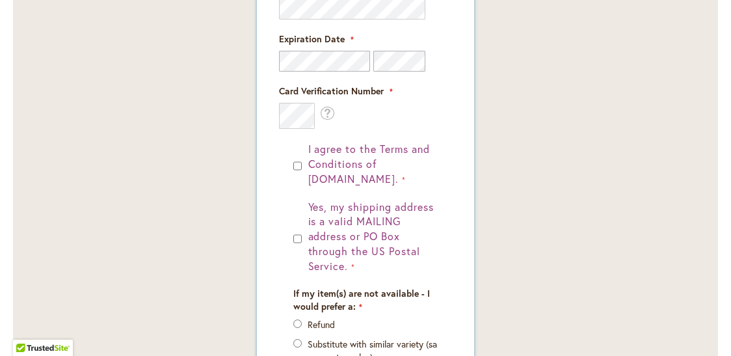
click at [279, 260] on div "I agree to the Terms and Conditions of dahlias.com. Yes, my shipping address is…" at bounding box center [366, 272] width 174 height 261
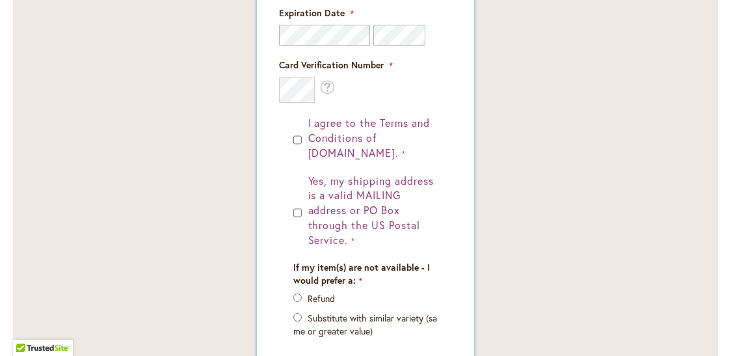
scroll to position [1145, 0]
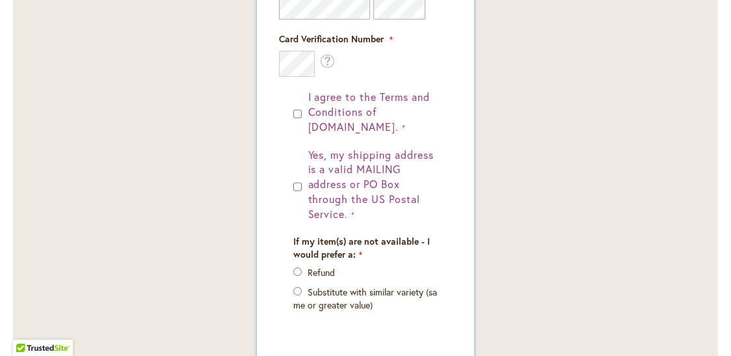
click at [274, 270] on form "My billing and shipping address are the same Billing Address First Name Last Na…" at bounding box center [366, 104] width 202 height 518
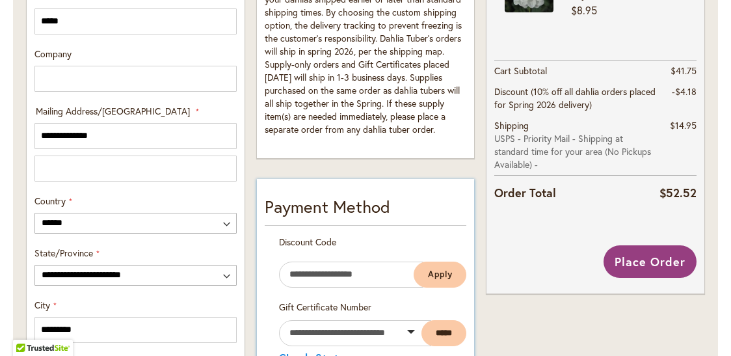
scroll to position [559, 0]
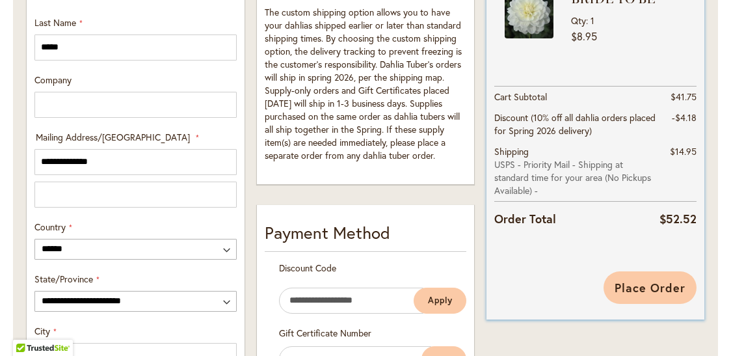
drag, startPoint x: 625, startPoint y: 297, endPoint x: 632, endPoint y: 291, distance: 9.2
click at [632, 291] on button "Place Order" at bounding box center [650, 287] width 93 height 33
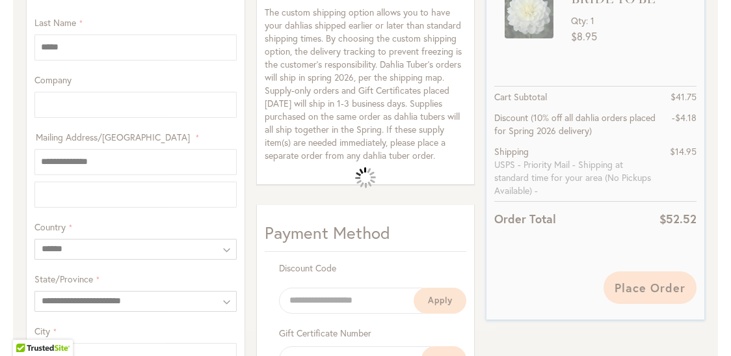
click at [632, 291] on div "Please wait..." at bounding box center [365, 178] width 731 height 356
